Goal: Information Seeking & Learning: Find specific fact

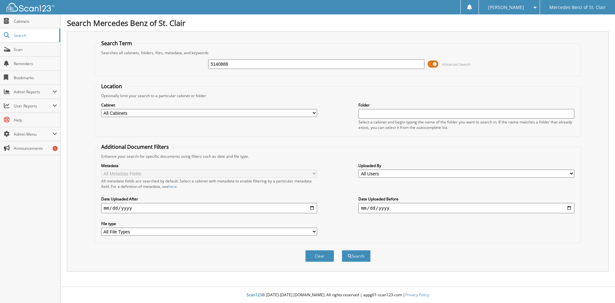
type input "5140888"
click at [342, 250] on button "Search" at bounding box center [356, 256] width 29 height 12
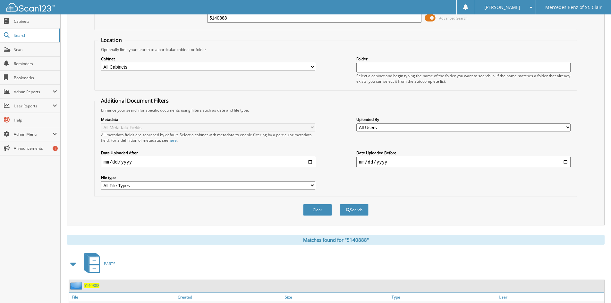
scroll to position [91, 0]
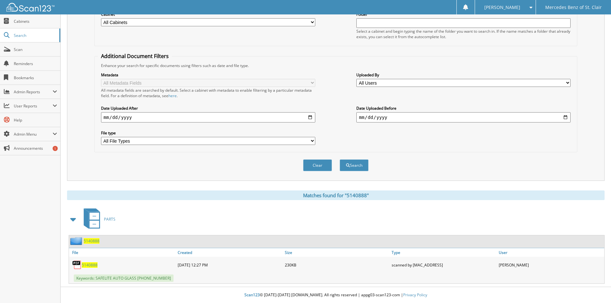
click at [93, 266] on span "5140888" at bounding box center [90, 264] width 16 height 5
click at [94, 268] on div "5140888" at bounding box center [122, 264] width 107 height 13
click at [95, 265] on span "5140888" at bounding box center [90, 264] width 16 height 5
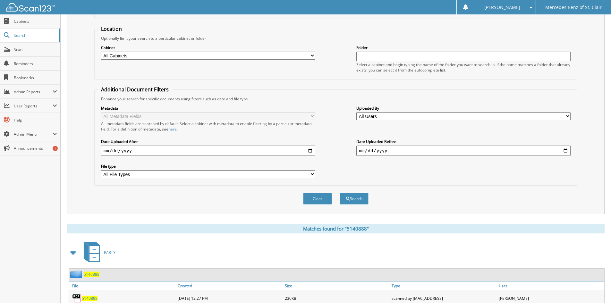
scroll to position [0, 0]
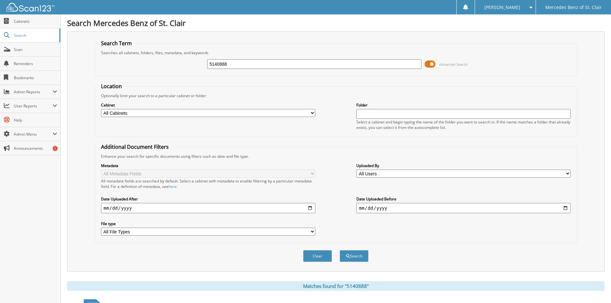
drag, startPoint x: 238, startPoint y: 64, endPoint x: 119, endPoint y: 59, distance: 119.7
click at [119, 58] on div "5140888 Advanced Search" at bounding box center [336, 63] width 476 height 17
type input "5141888"
click at [339, 250] on button "Search" at bounding box center [353, 256] width 29 height 12
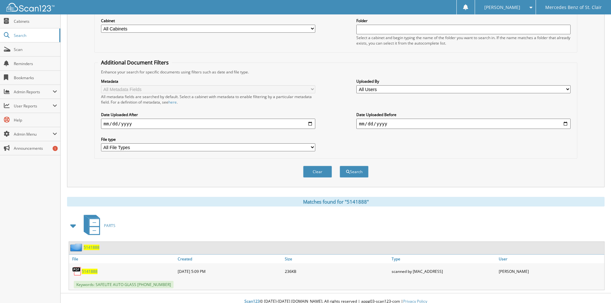
scroll to position [91, 0]
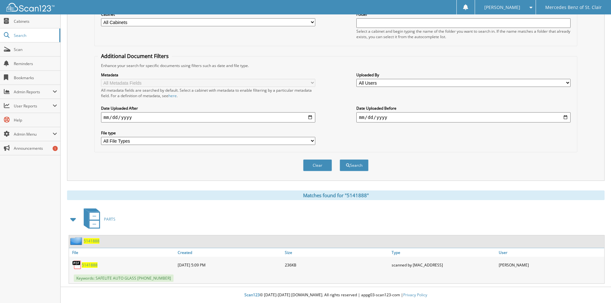
click at [93, 266] on span "5141888" at bounding box center [90, 264] width 16 height 5
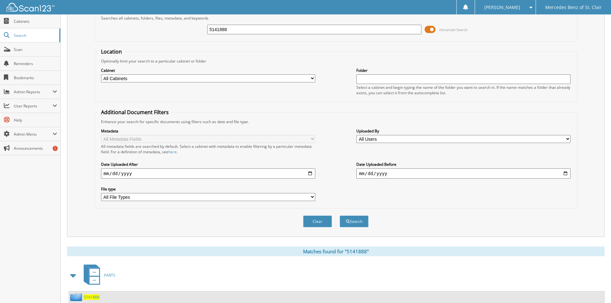
scroll to position [0, 0]
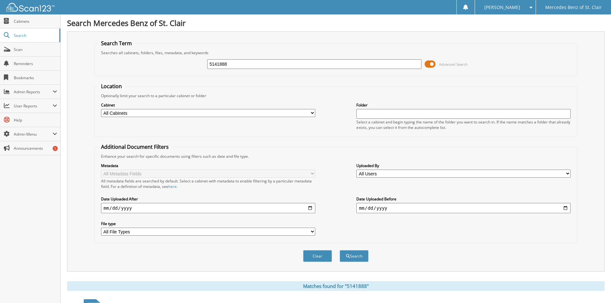
drag, startPoint x: 245, startPoint y: 65, endPoint x: 189, endPoint y: 68, distance: 56.1
click at [190, 67] on div "5141888 Advanced Search" at bounding box center [336, 63] width 476 height 17
type input "5141890"
click at [339, 250] on button "Search" at bounding box center [353, 256] width 29 height 12
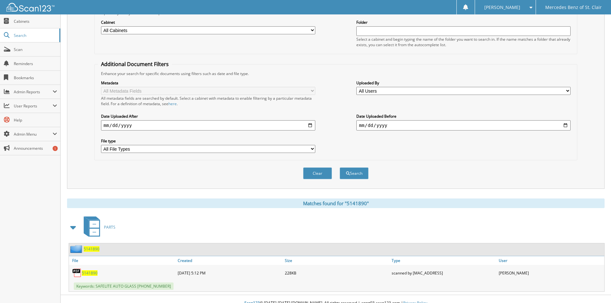
scroll to position [91, 0]
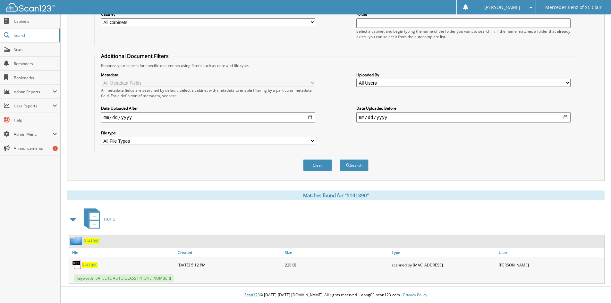
click at [96, 265] on span "5141890" at bounding box center [90, 264] width 16 height 5
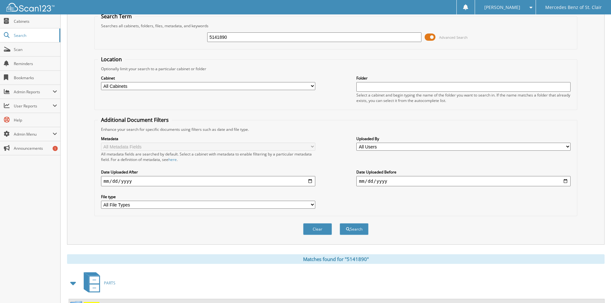
drag, startPoint x: 275, startPoint y: 37, endPoint x: 76, endPoint y: 35, distance: 199.4
click at [103, 37] on div "5141890 Advanced Search" at bounding box center [336, 37] width 476 height 17
type input "5141993"
click at [339, 223] on button "Search" at bounding box center [353, 229] width 29 height 12
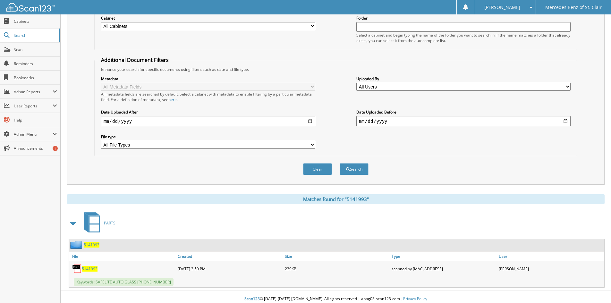
scroll to position [91, 0]
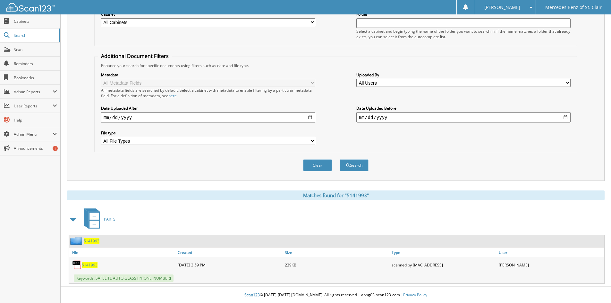
click at [88, 263] on span "5141993" at bounding box center [90, 264] width 16 height 5
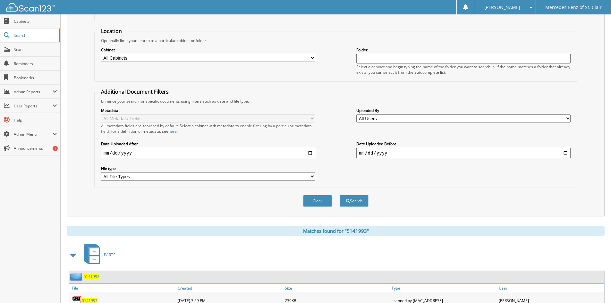
scroll to position [27, 0]
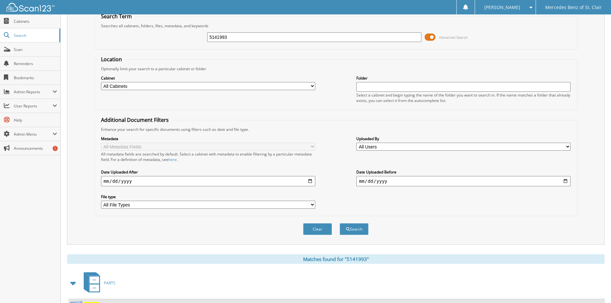
click at [250, 33] on input "5141993" at bounding box center [314, 37] width 214 height 10
click at [250, 35] on input "5141993" at bounding box center [314, 37] width 214 height 10
type input "5142079"
click at [339, 223] on button "Search" at bounding box center [353, 229] width 29 height 12
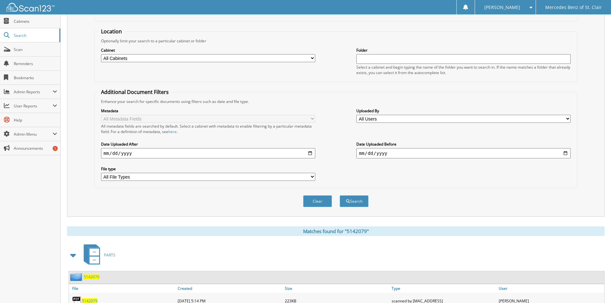
scroll to position [91, 0]
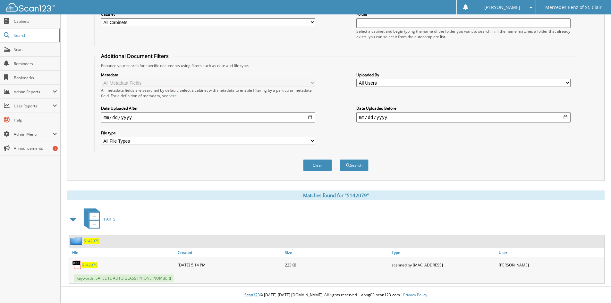
click at [91, 265] on span "5142079" at bounding box center [90, 264] width 16 height 5
